Goal: Information Seeking & Learning: Find specific fact

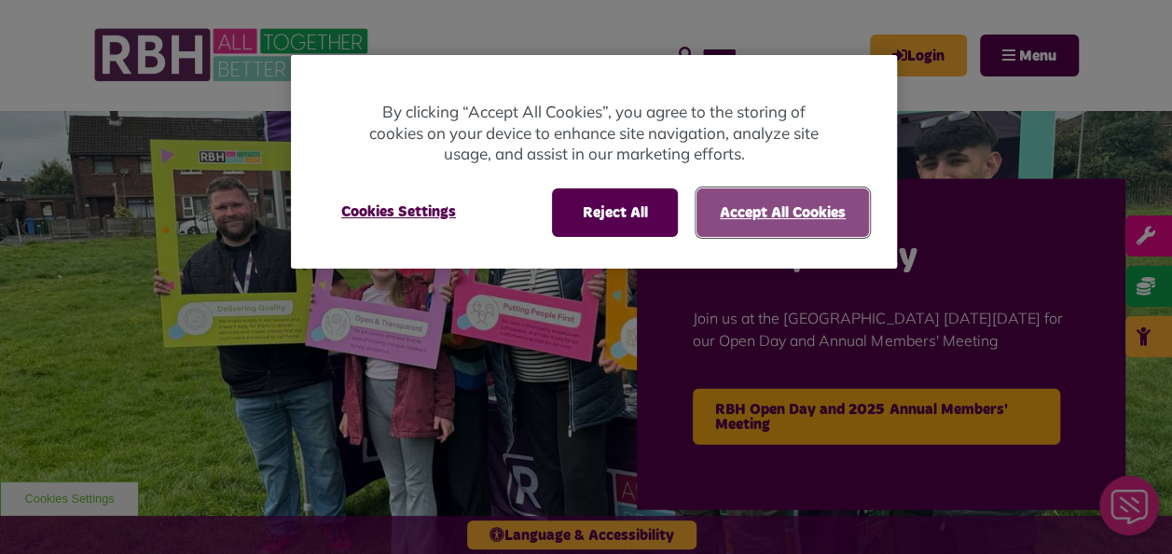
click at [762, 201] on button "Accept All Cookies" at bounding box center [782, 212] width 172 height 48
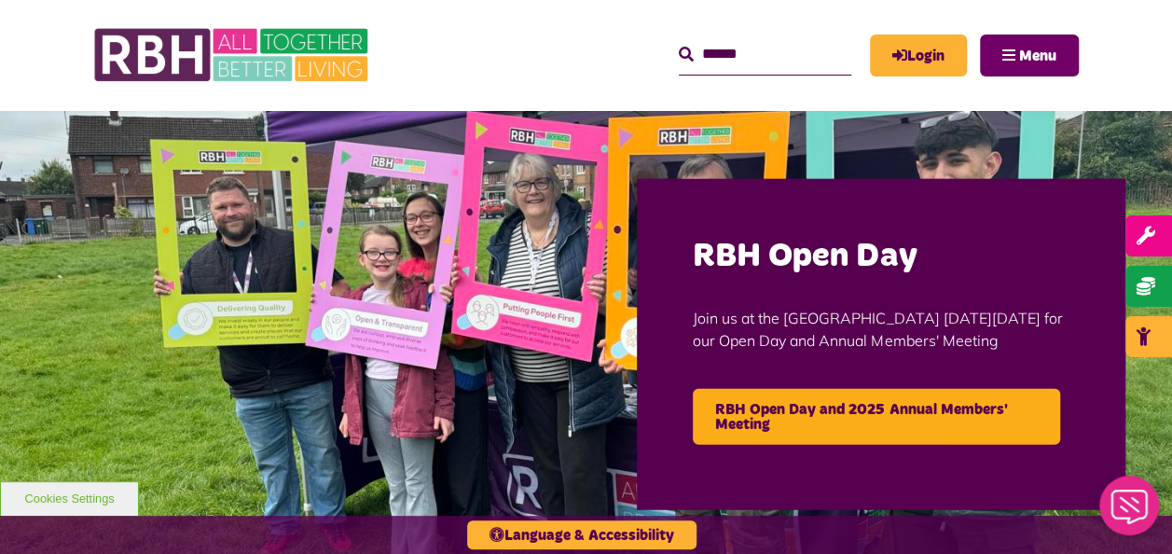
click at [1022, 48] on span "Menu" at bounding box center [1037, 55] width 37 height 15
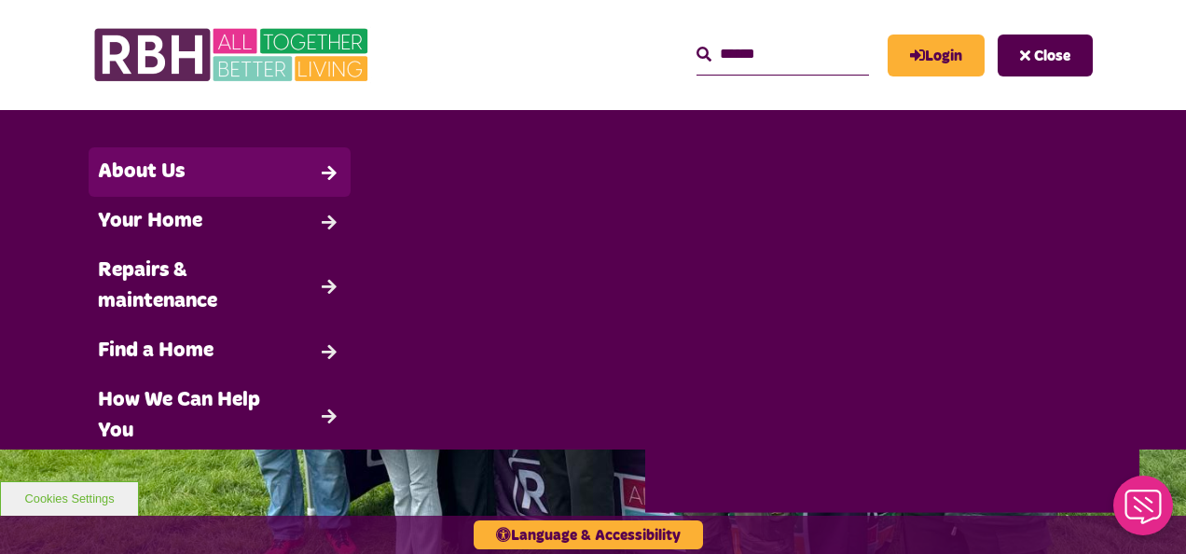
click at [152, 176] on link "About Us" at bounding box center [220, 171] width 262 height 49
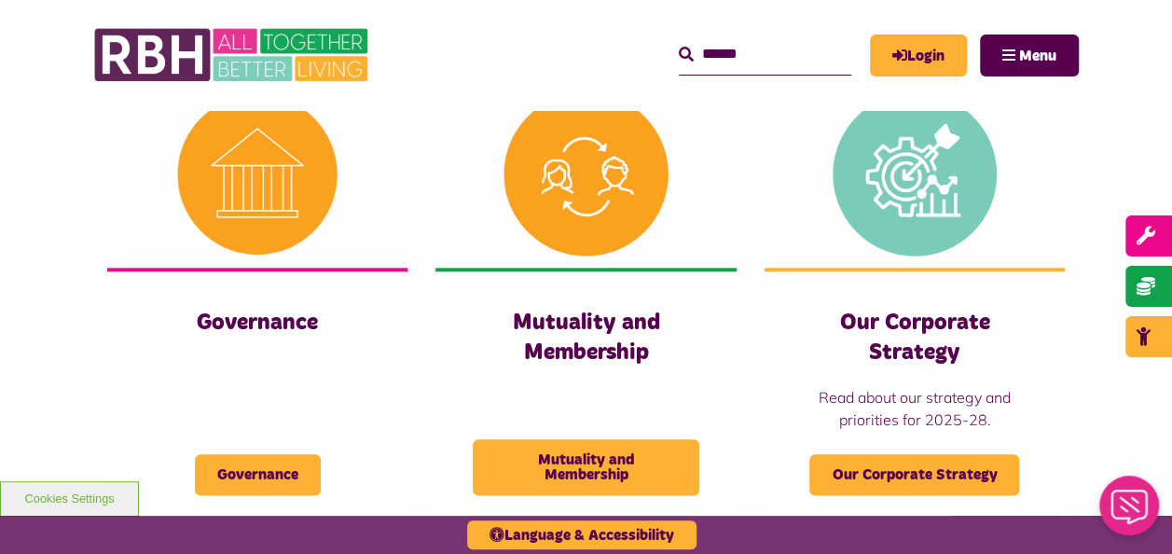
scroll to position [918, 0]
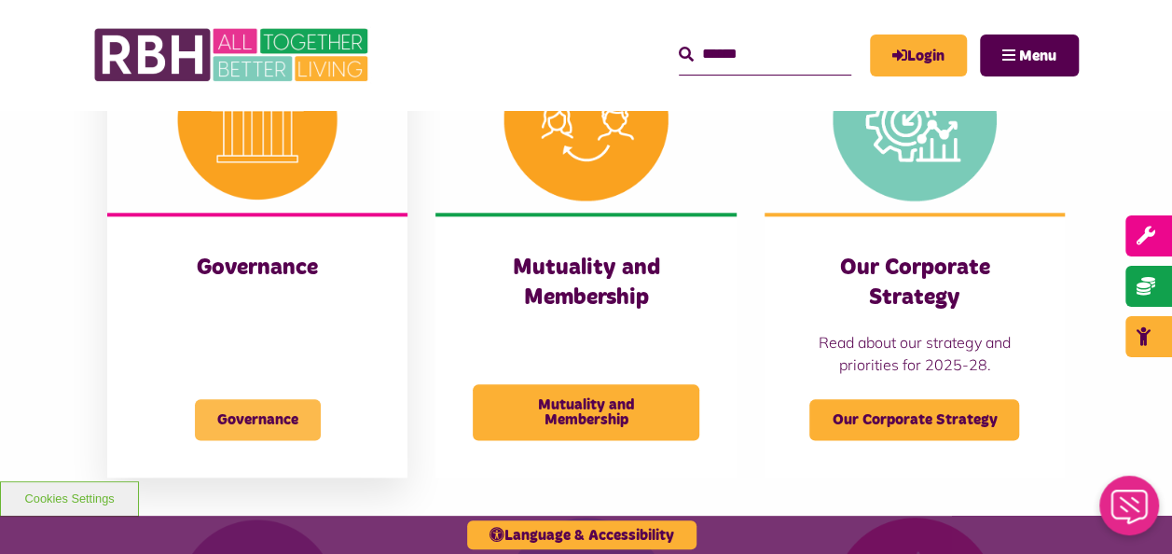
click at [268, 423] on span "Governance" at bounding box center [258, 419] width 126 height 41
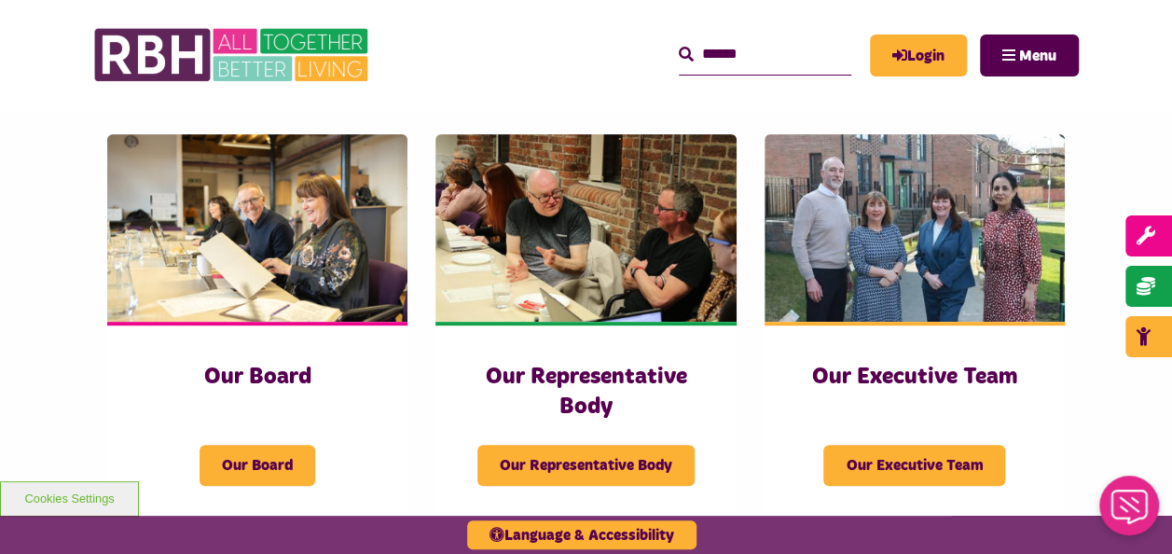
scroll to position [341, 0]
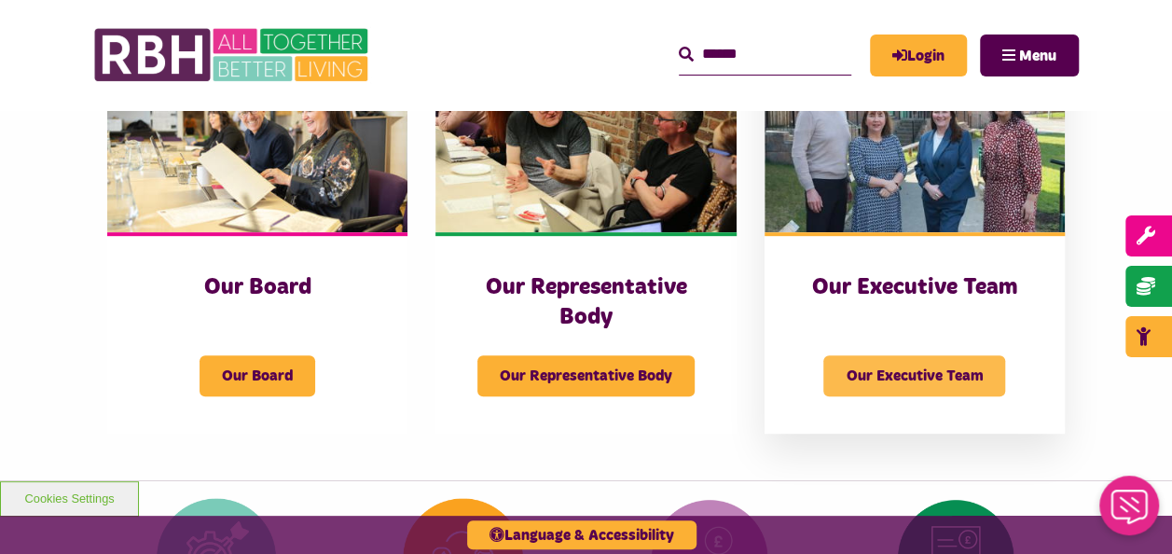
click at [928, 366] on span "Our Executive Team" at bounding box center [914, 375] width 182 height 41
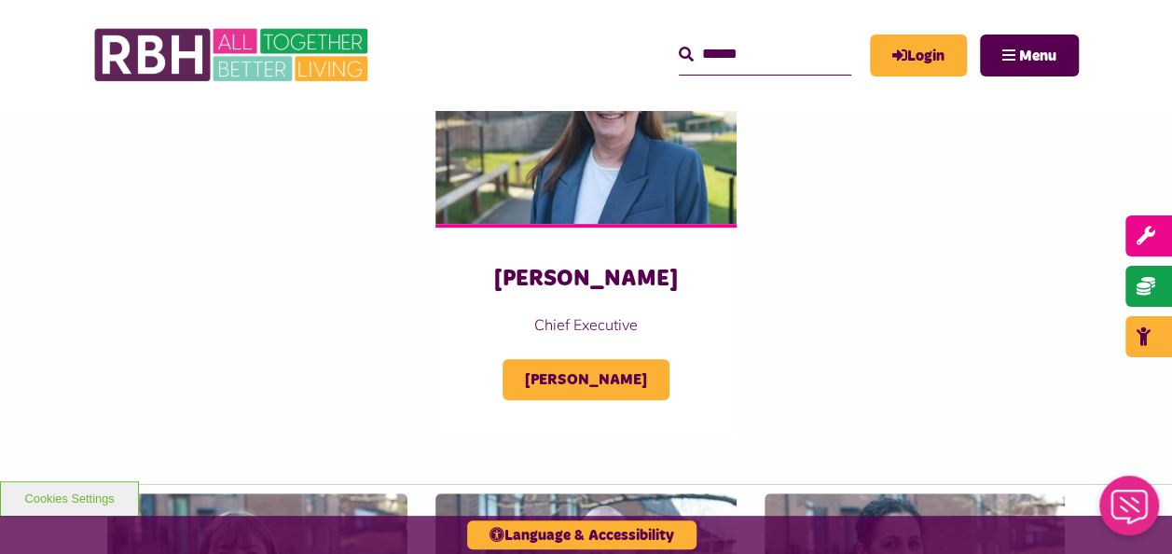
scroll to position [475, 0]
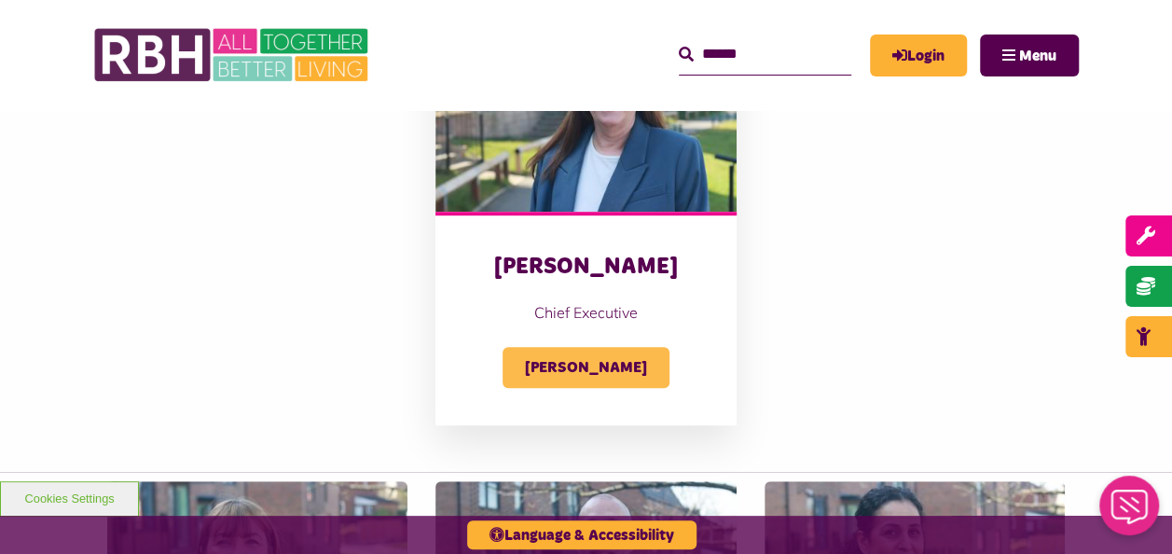
click at [573, 372] on span "Amanda Newton" at bounding box center [585, 367] width 167 height 41
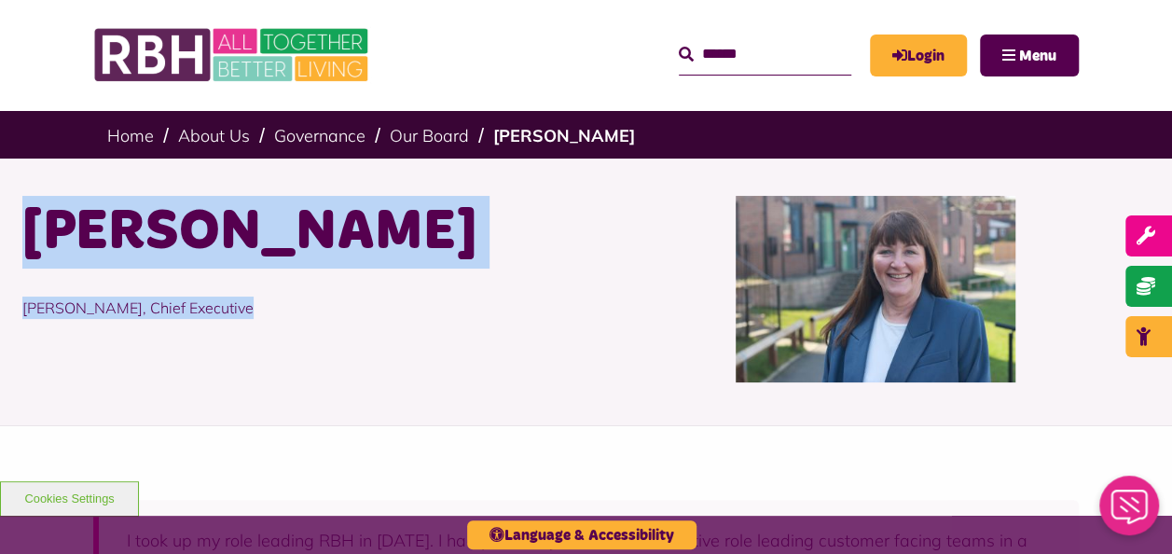
drag, startPoint x: 28, startPoint y: 233, endPoint x: 276, endPoint y: 306, distance: 258.4
click at [276, 306] on div "Amanda Newton Amanda Newton, Chief Executive" at bounding box center [297, 289] width 578 height 186
drag, startPoint x: 276, startPoint y: 308, endPoint x: 209, endPoint y: 237, distance: 97.6
copy div "Amanda Newton Amanda Newton, Chief Executive"
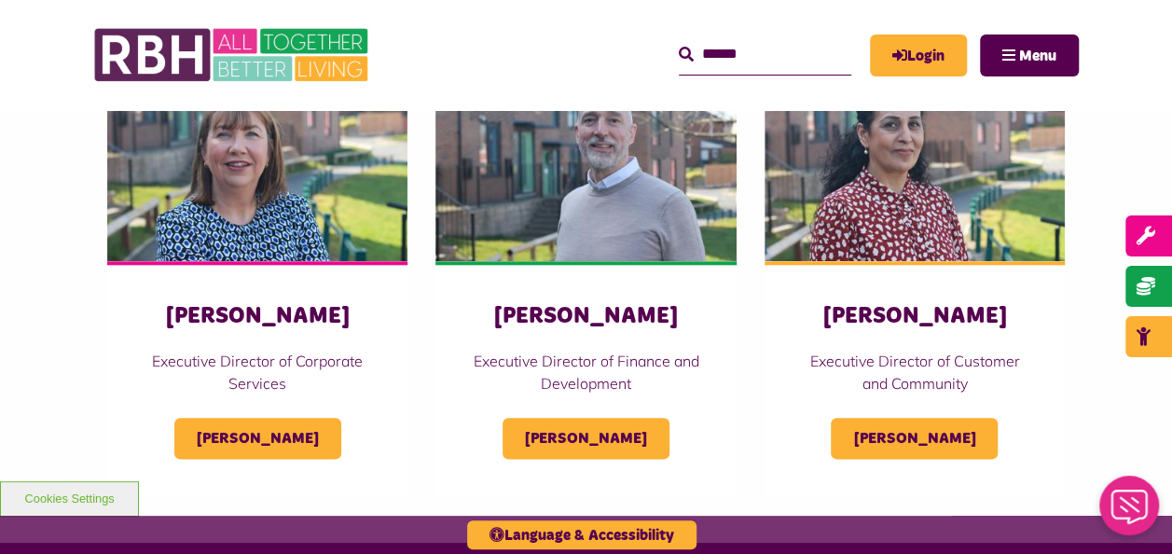
scroll to position [887, 0]
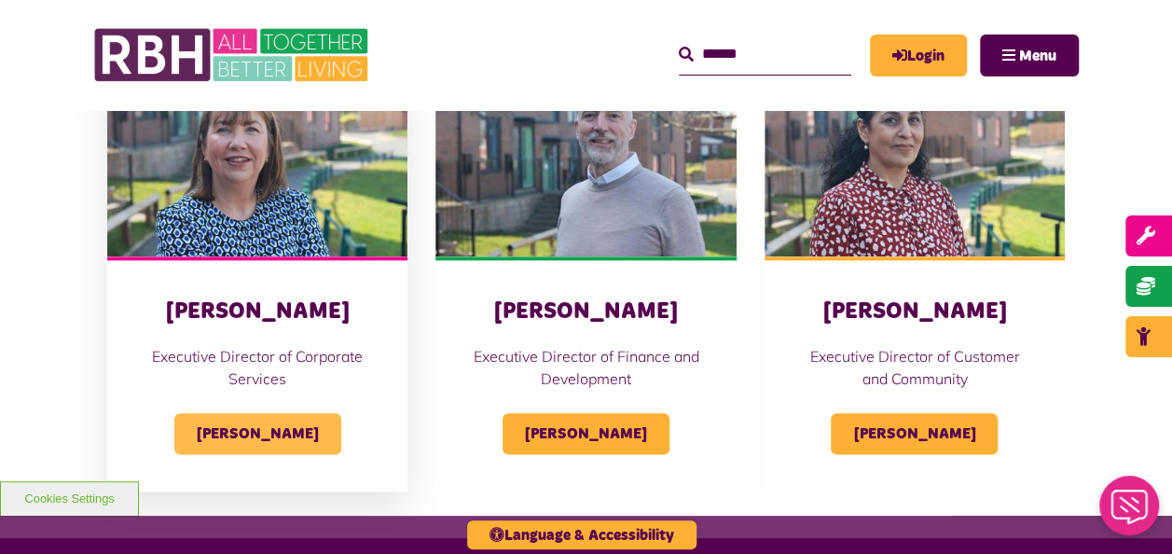
click at [236, 434] on span "[PERSON_NAME]" at bounding box center [257, 433] width 167 height 41
click at [213, 310] on h3 "[PERSON_NAME]" at bounding box center [257, 311] width 226 height 29
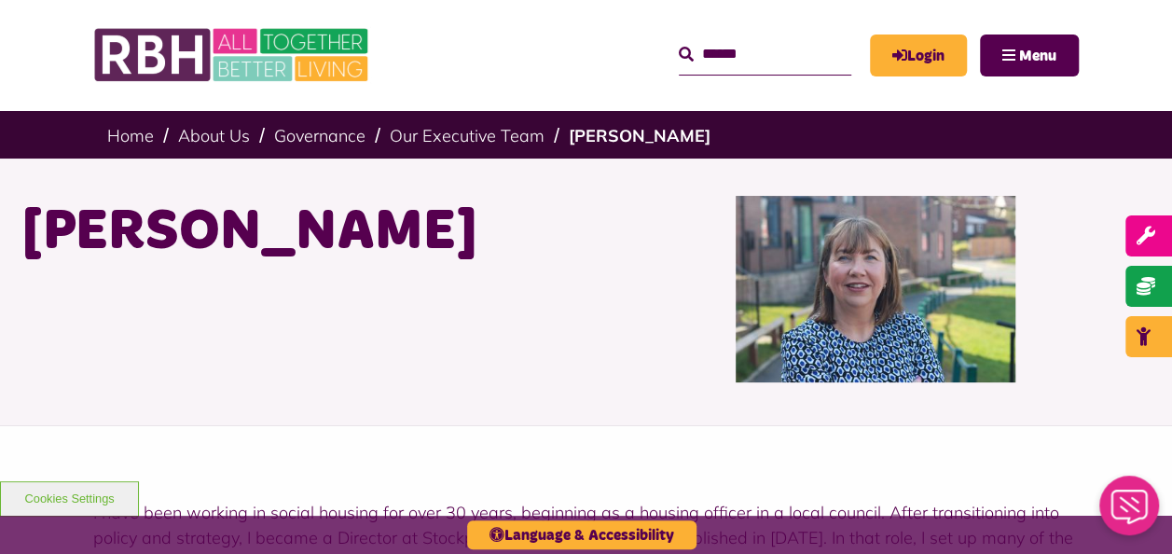
drag, startPoint x: 408, startPoint y: 240, endPoint x: 44, endPoint y: 240, distance: 364.5
click at [39, 241] on h1 "Sandra Coleing" at bounding box center [297, 232] width 550 height 73
click at [475, 314] on div "[PERSON_NAME]" at bounding box center [297, 289] width 578 height 186
drag, startPoint x: 28, startPoint y: 239, endPoint x: 412, endPoint y: 257, distance: 384.5
click at [412, 257] on h1 "[PERSON_NAME]" at bounding box center [297, 232] width 550 height 73
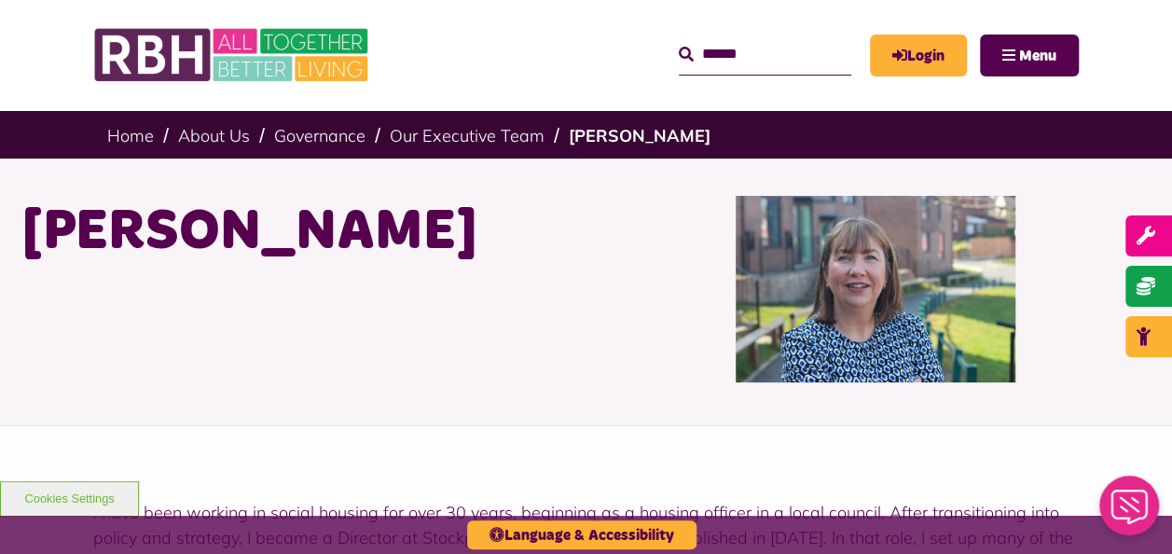
drag, startPoint x: 412, startPoint y: 257, endPoint x: 358, endPoint y: 251, distance: 54.5
copy h1 "[PERSON_NAME]"
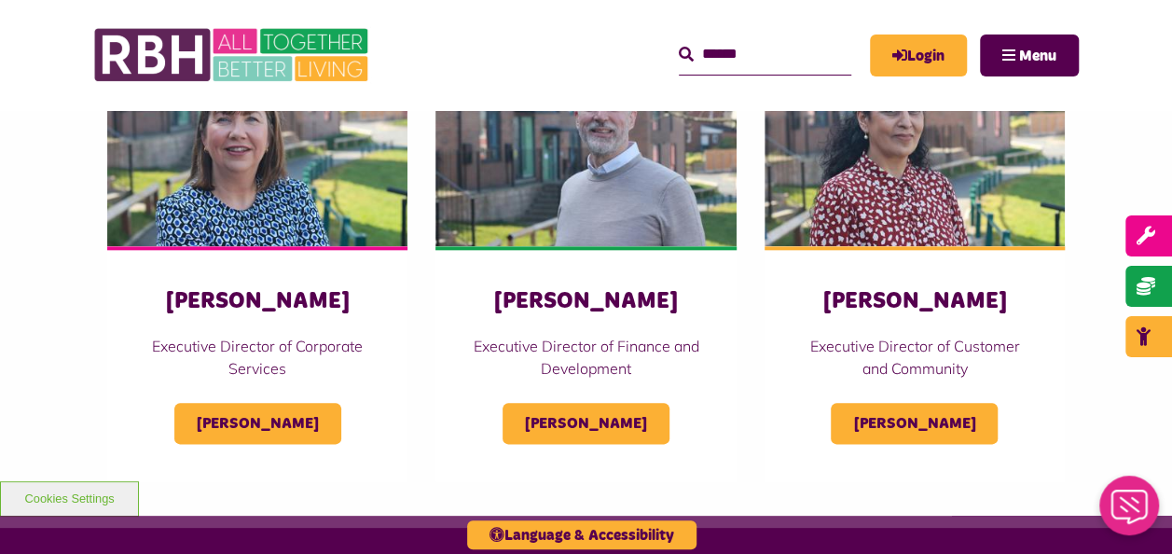
scroll to position [904, 0]
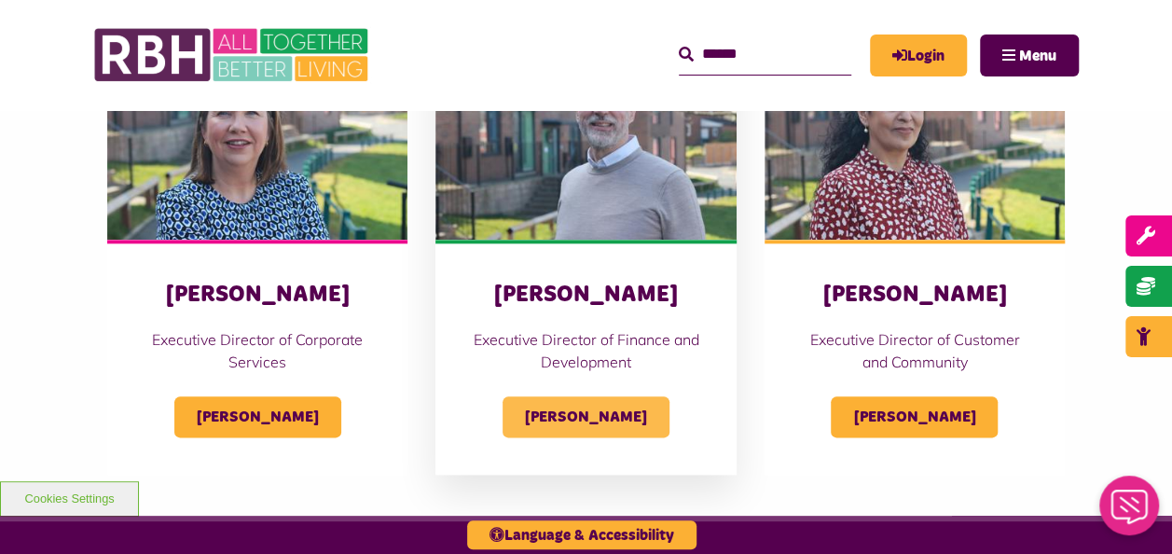
click at [593, 410] on span "[PERSON_NAME]" at bounding box center [585, 416] width 167 height 41
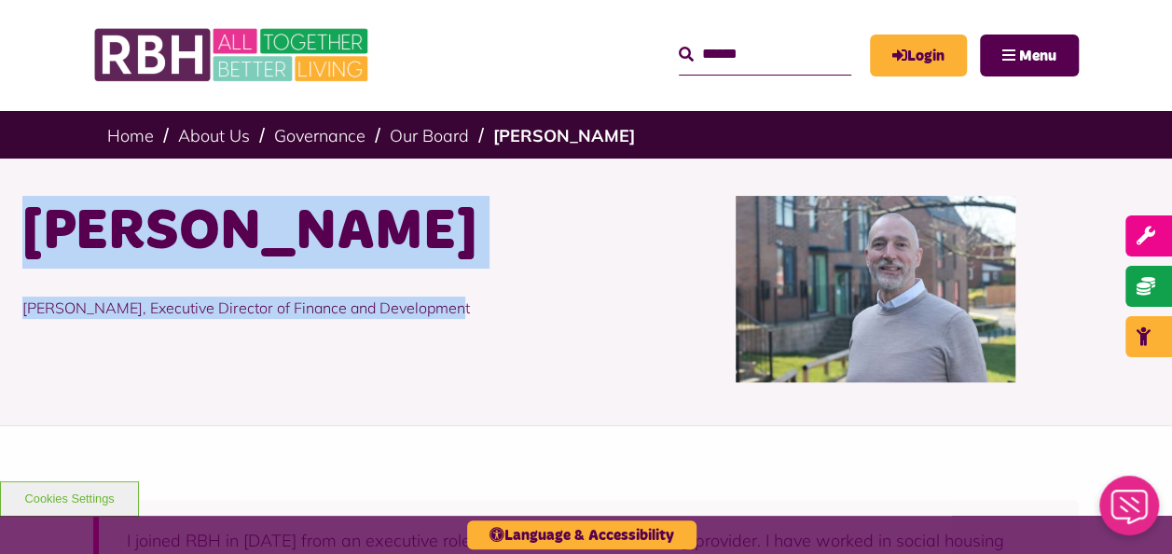
drag, startPoint x: 401, startPoint y: 314, endPoint x: 10, endPoint y: 235, distance: 398.5
click at [10, 235] on div "[PERSON_NAME] [PERSON_NAME], Executive Director of Finance and Development" at bounding box center [297, 289] width 578 height 186
drag, startPoint x: 10, startPoint y: 235, endPoint x: 90, endPoint y: 235, distance: 80.2
copy div "[PERSON_NAME] [PERSON_NAME], Executive Director of Finance and Development"
